Goal: Task Accomplishment & Management: Manage account settings

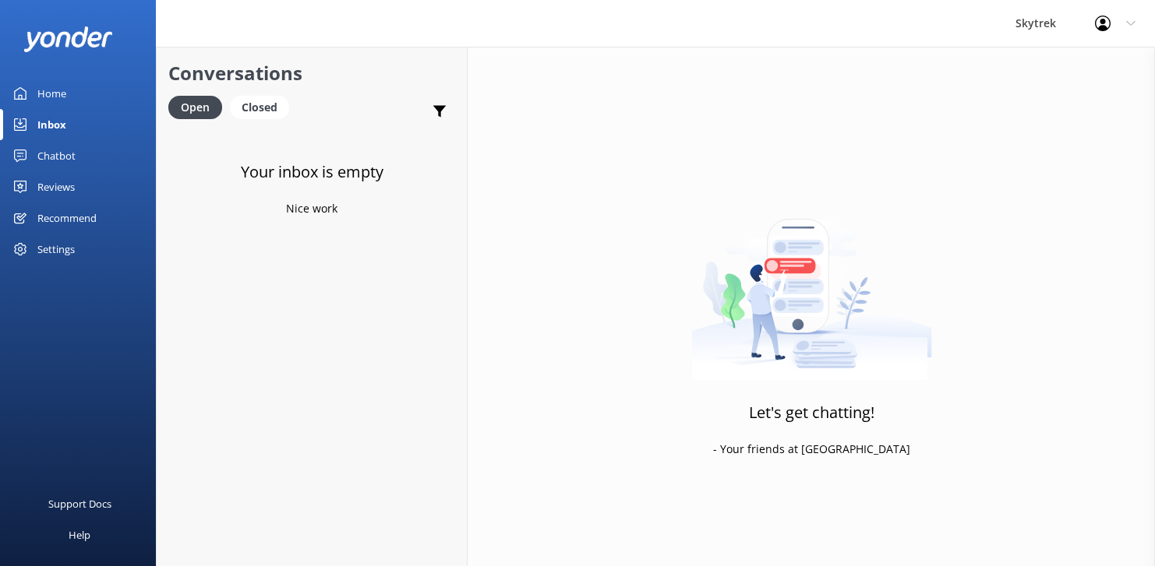
click at [245, 101] on div "Closed" at bounding box center [259, 107] width 59 height 23
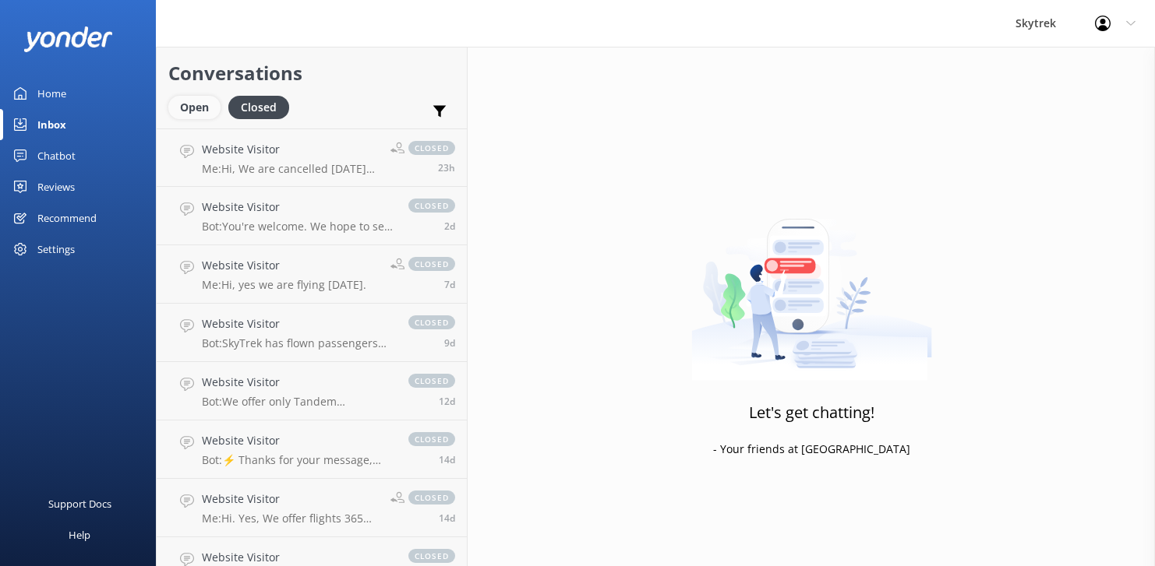
click at [187, 110] on div "Open" at bounding box center [194, 107] width 52 height 23
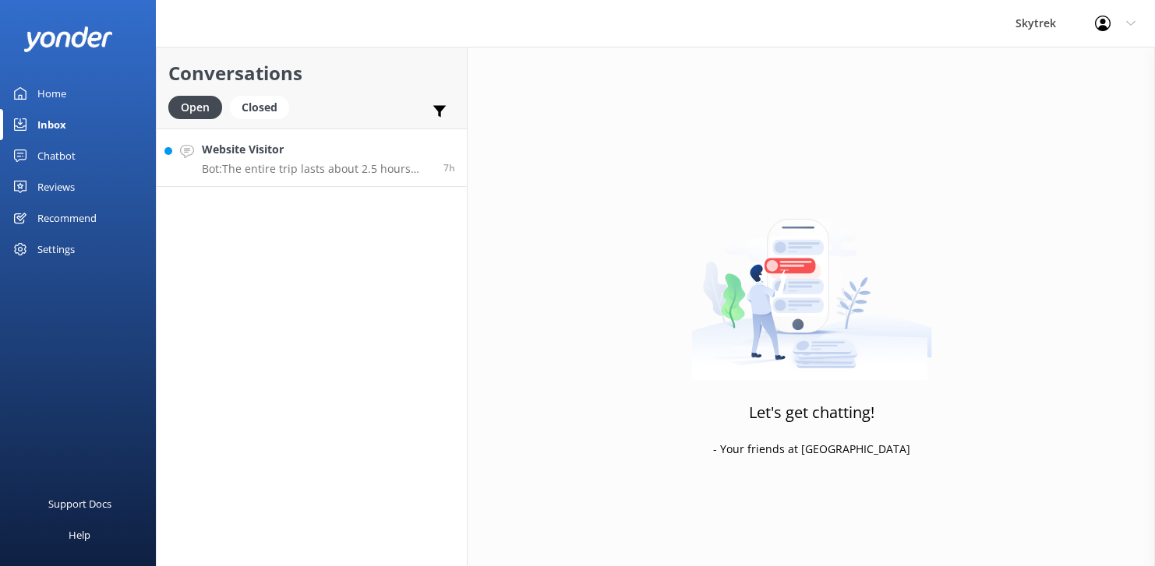
click at [323, 168] on p "Bot: The entire trip lasts about 2.5 hours from check-in to return during winte…" at bounding box center [317, 169] width 230 height 14
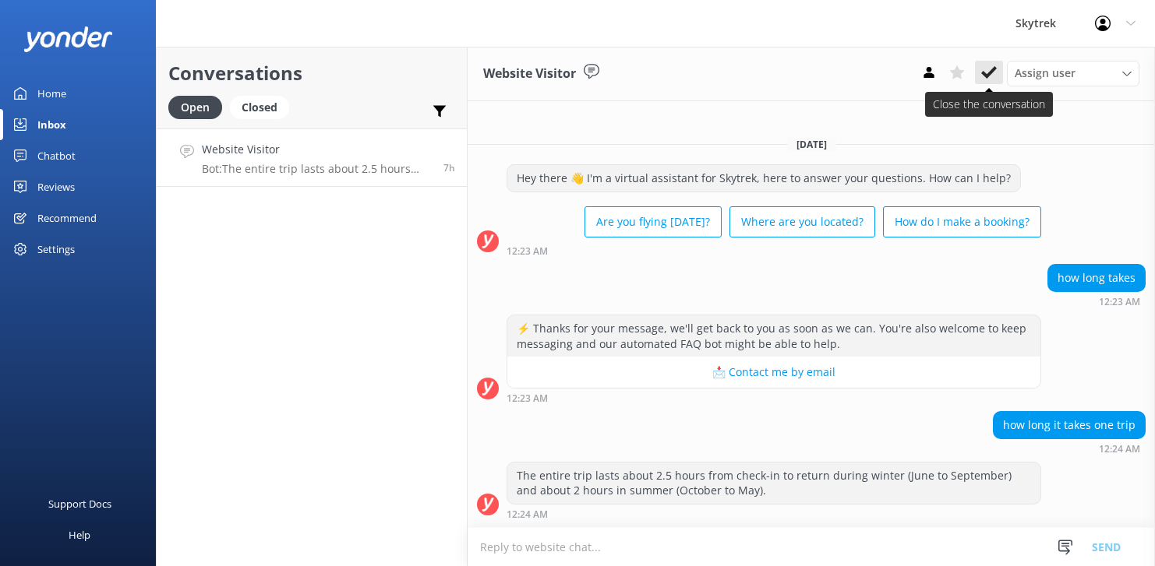
click at [991, 75] on icon at bounding box center [989, 73] width 16 height 16
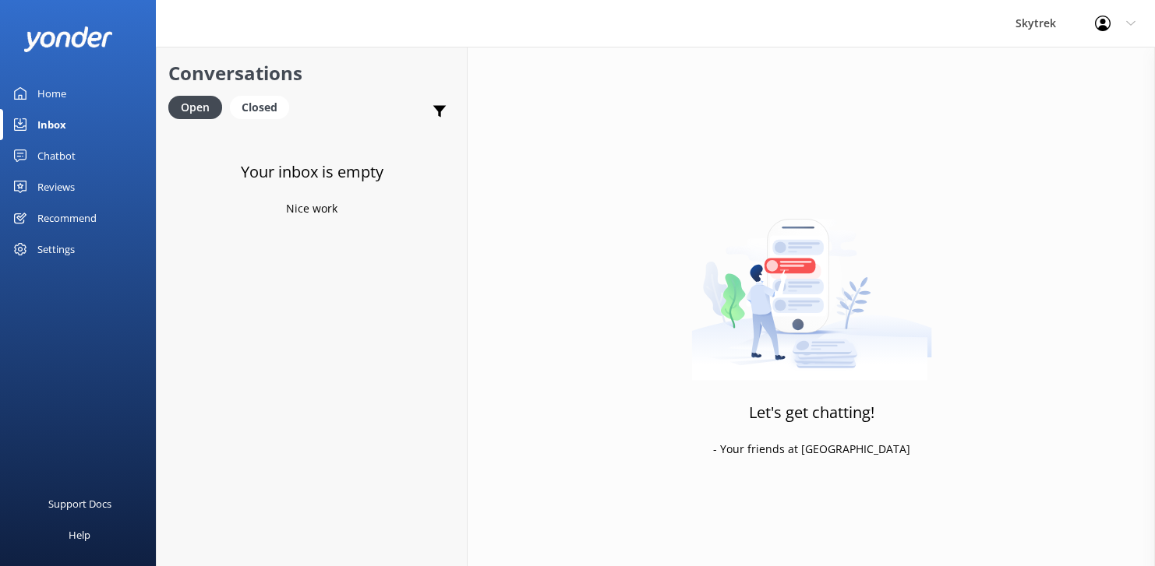
click at [63, 97] on div "Home" at bounding box center [51, 93] width 29 height 31
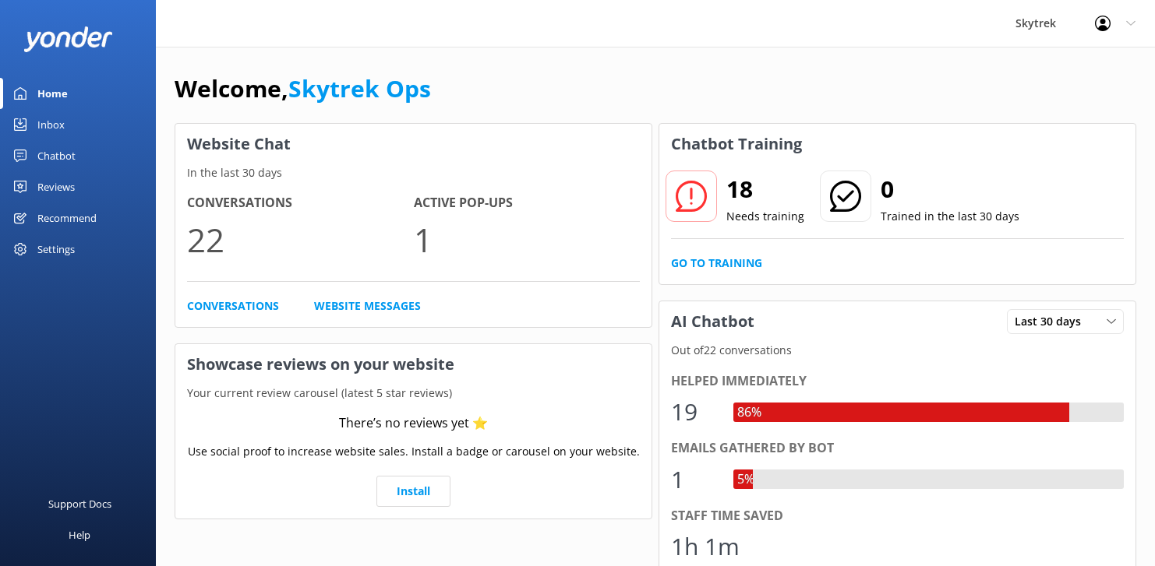
click at [693, 191] on icon at bounding box center [690, 196] width 31 height 31
